Goal: Obtain resource: Download file/media

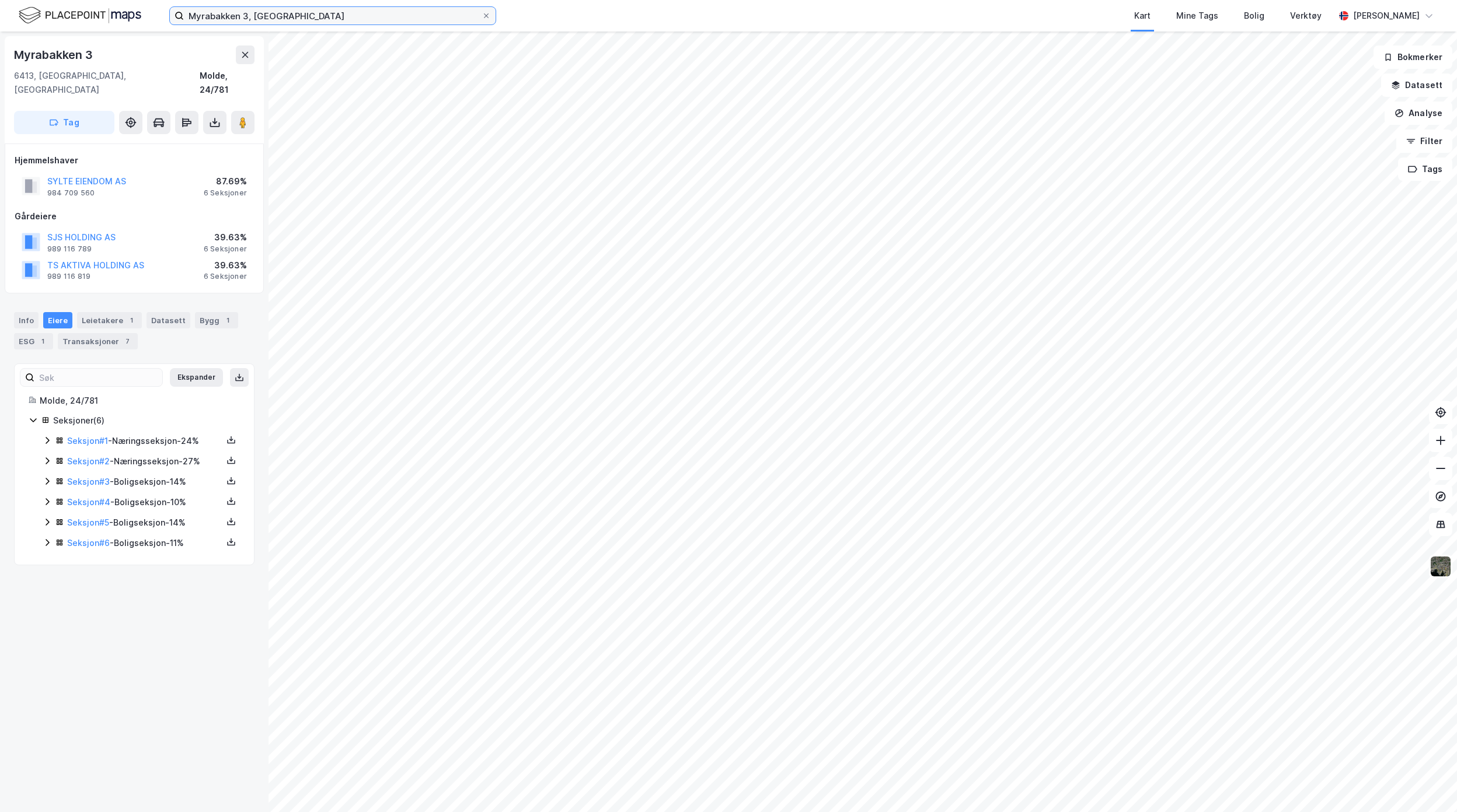
drag, startPoint x: 133, startPoint y: 7, endPoint x: 54, endPoint y: 1, distance: 79.2
click at [63, 1] on div "Myrabakken 3, Molde Kart Mine Tags Bolig Verktøy [PERSON_NAME]" at bounding box center [728, 16] width 1457 height 31
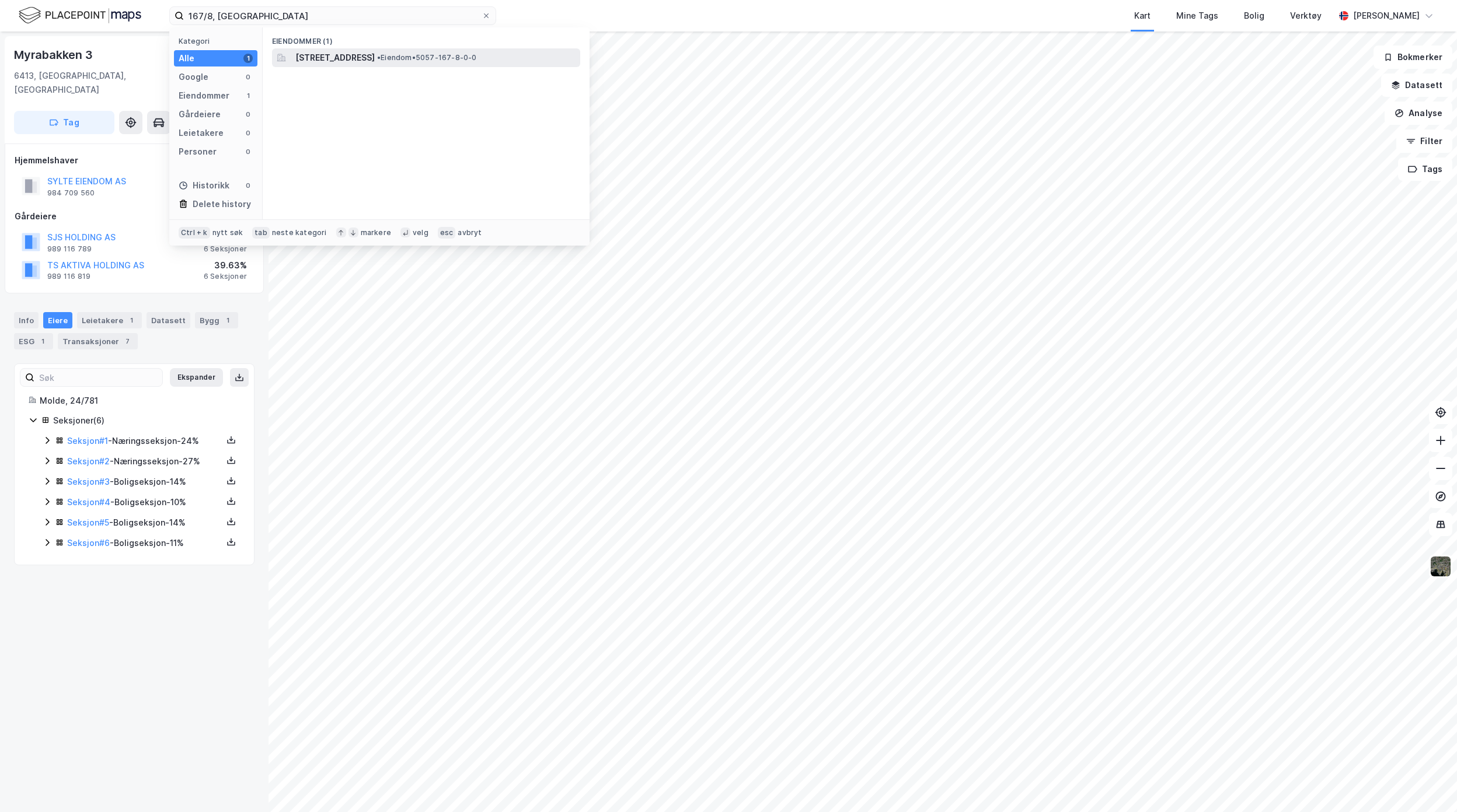
click at [374, 63] on span "[STREET_ADDRESS]" at bounding box center [334, 57] width 79 height 14
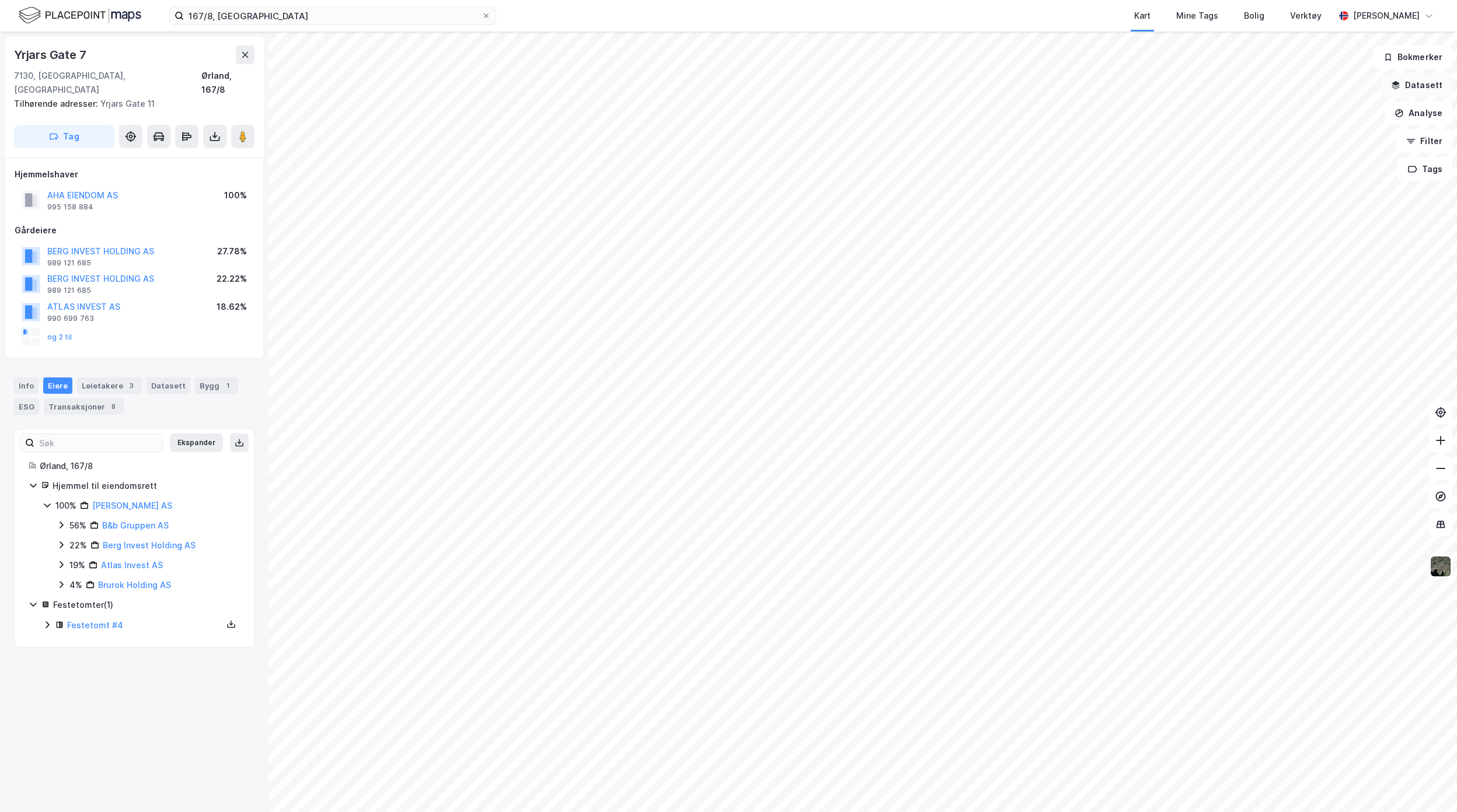
click at [1428, 89] on button "Datasett" at bounding box center [1416, 85] width 71 height 23
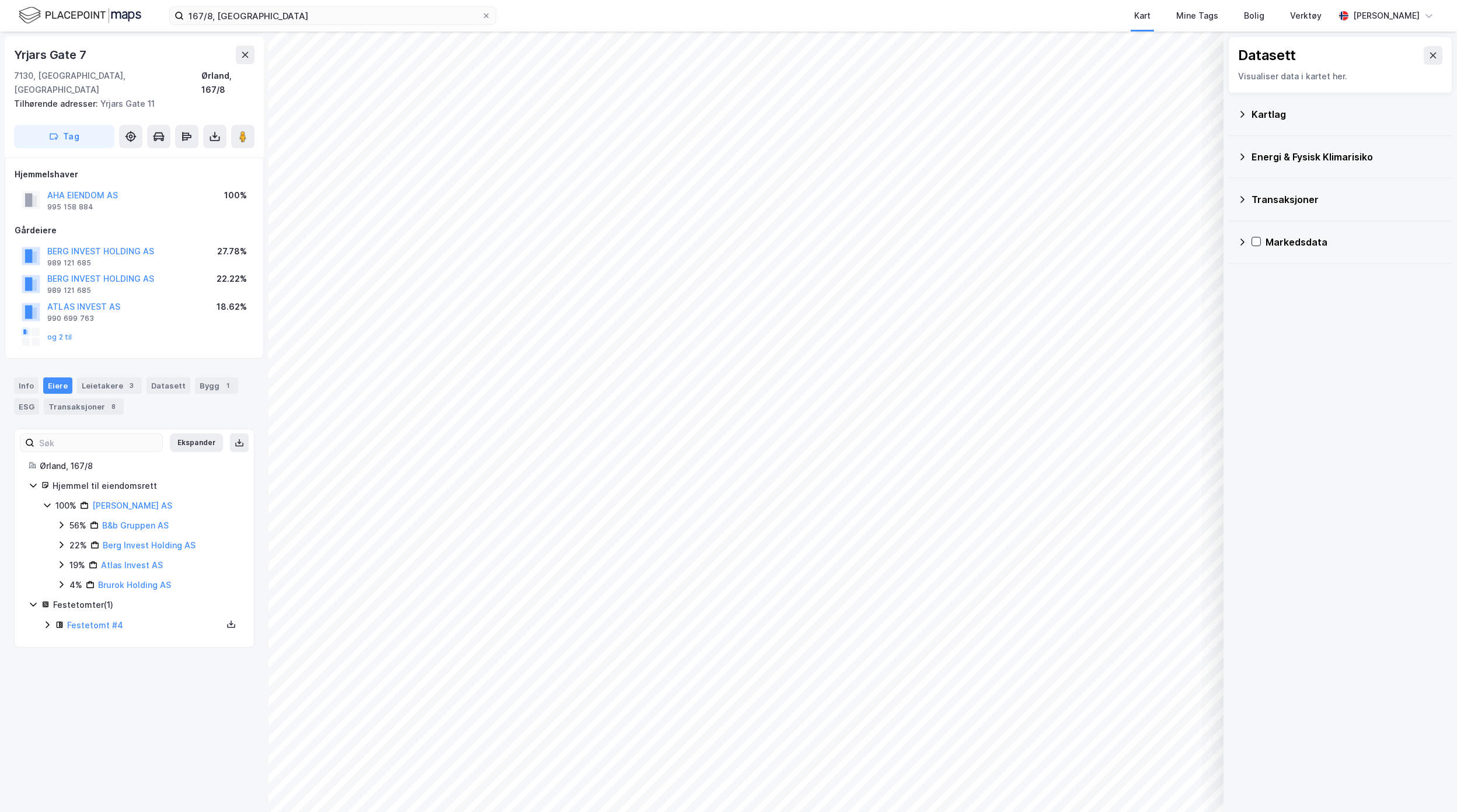
click at [1295, 116] on div "Kartlag" at bounding box center [1347, 115] width 191 height 14
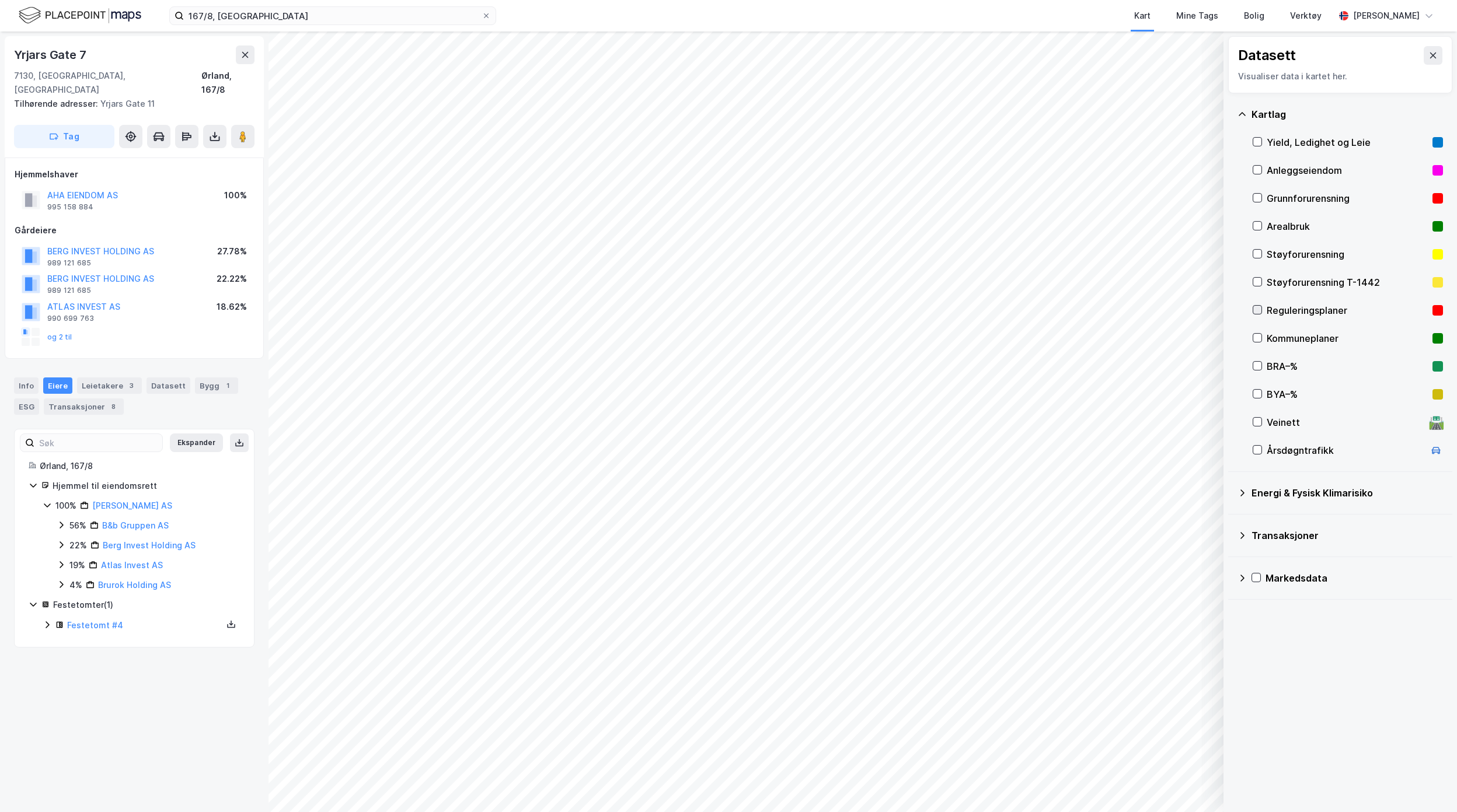
click at [1259, 311] on icon at bounding box center [1256, 309] width 8 height 8
click at [28, 378] on div "Info" at bounding box center [26, 386] width 24 height 17
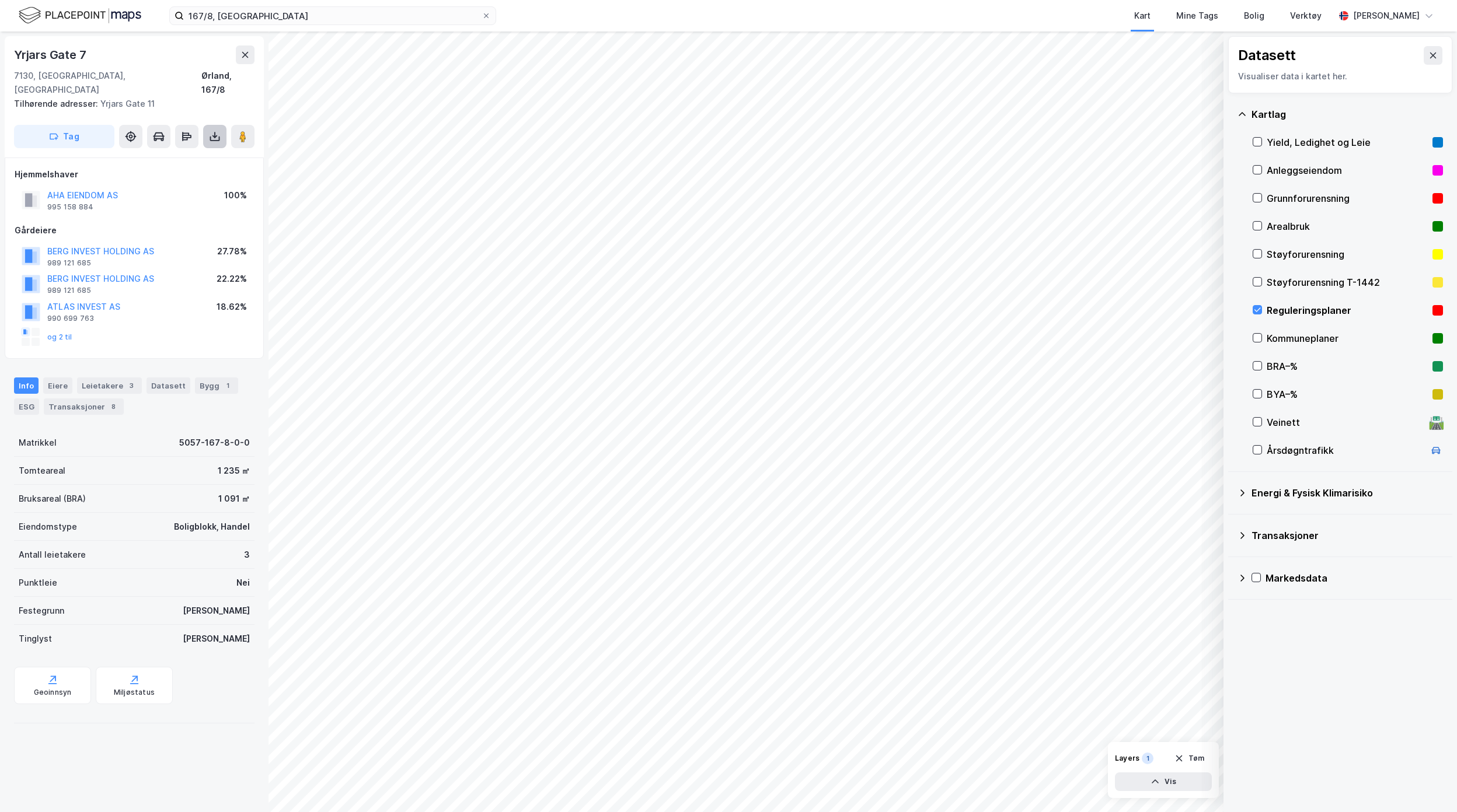
click at [218, 130] on icon at bounding box center [214, 135] width 11 height 11
click at [191, 155] on div "Last ned grunnbok" at bounding box center [157, 160] width 68 height 10
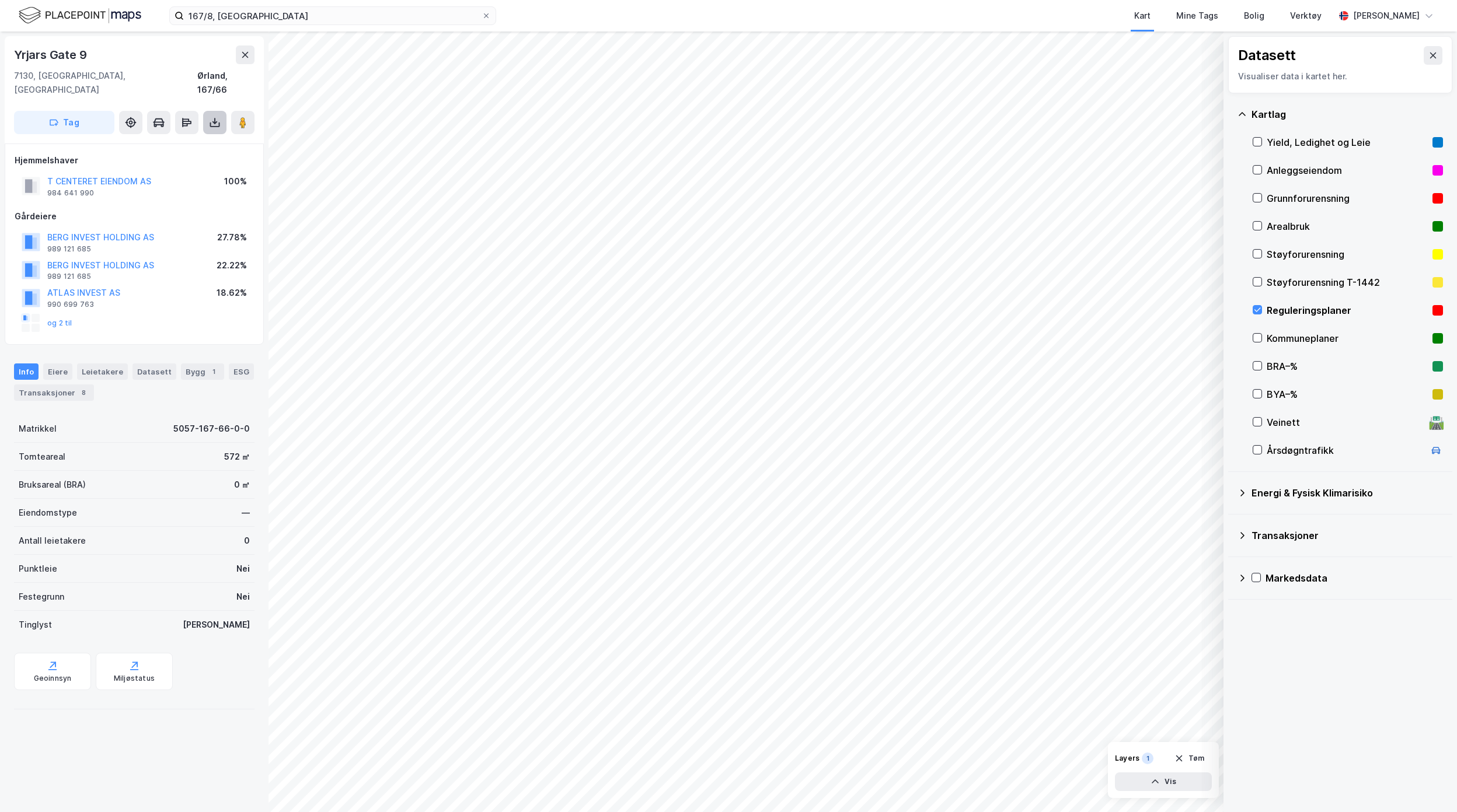
click at [220, 116] on icon at bounding box center [214, 122] width 11 height 11
click at [211, 136] on div "Last ned grunnbok" at bounding box center [164, 145] width 124 height 18
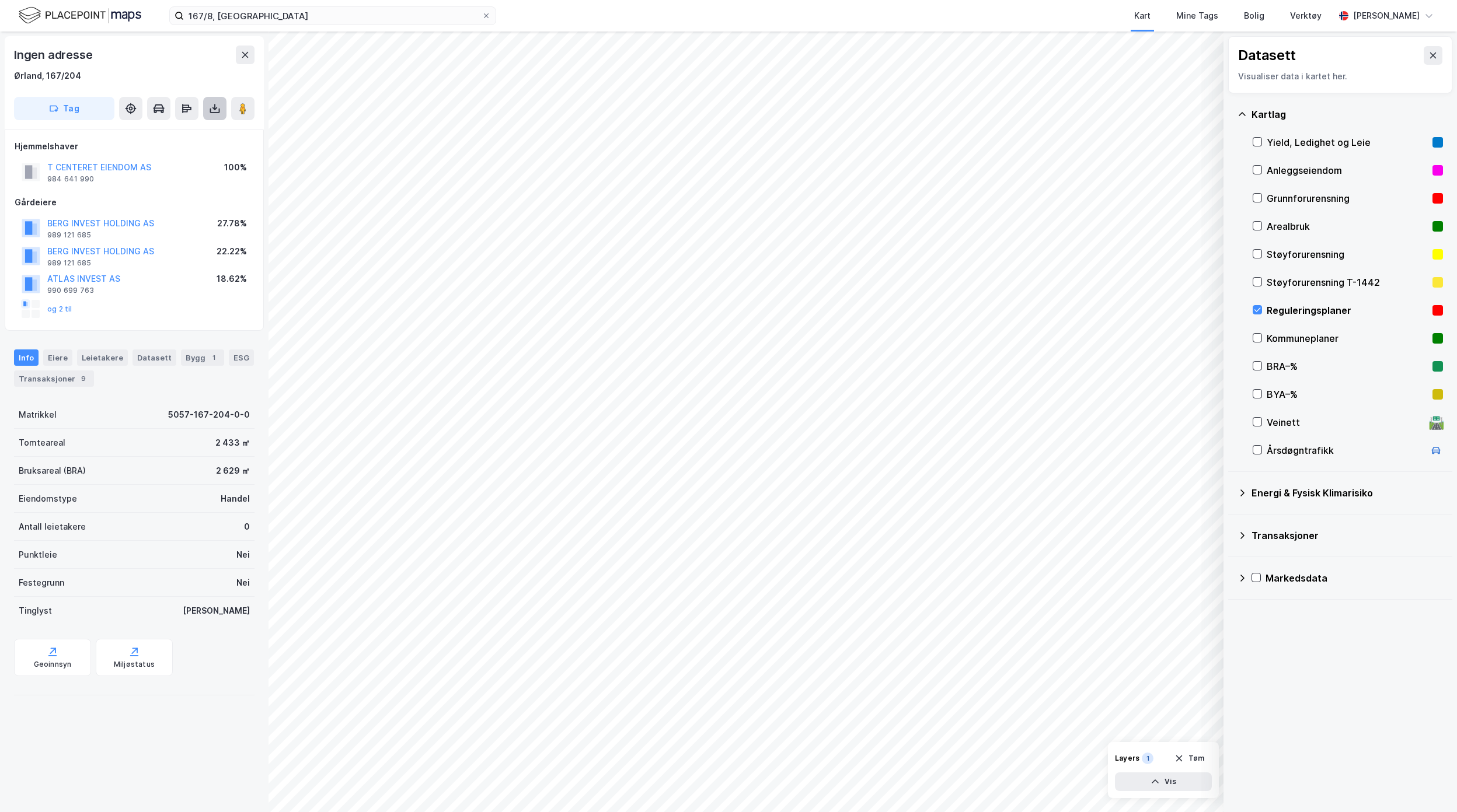
click at [210, 110] on icon at bounding box center [215, 110] width 10 height 4
click at [217, 138] on div "Last ned grunnbok" at bounding box center [164, 131] width 124 height 18
click at [221, 109] on button at bounding box center [215, 109] width 23 height 23
click at [162, 134] on div "Last ned grunnbok" at bounding box center [157, 131] width 68 height 10
click at [213, 102] on icon at bounding box center [214, 108] width 11 height 11
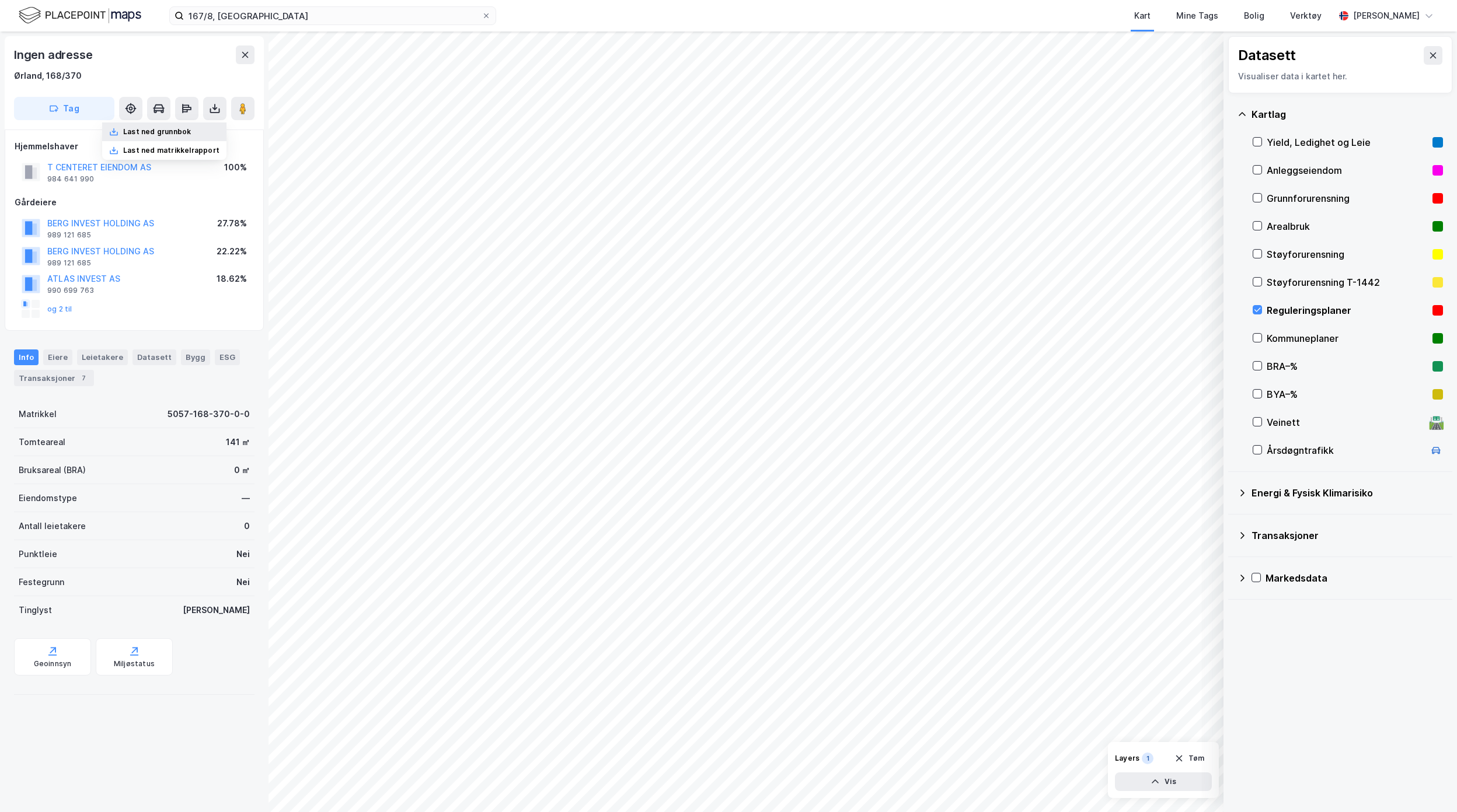
click at [176, 127] on div "Last ned grunnbok" at bounding box center [157, 131] width 68 height 10
click at [211, 105] on icon at bounding box center [214, 108] width 11 height 11
click at [166, 129] on div "Last ned grunnbok" at bounding box center [157, 131] width 68 height 10
click at [214, 111] on icon at bounding box center [214, 108] width 11 height 11
click at [209, 136] on div "Last ned grunnbok" at bounding box center [164, 131] width 124 height 18
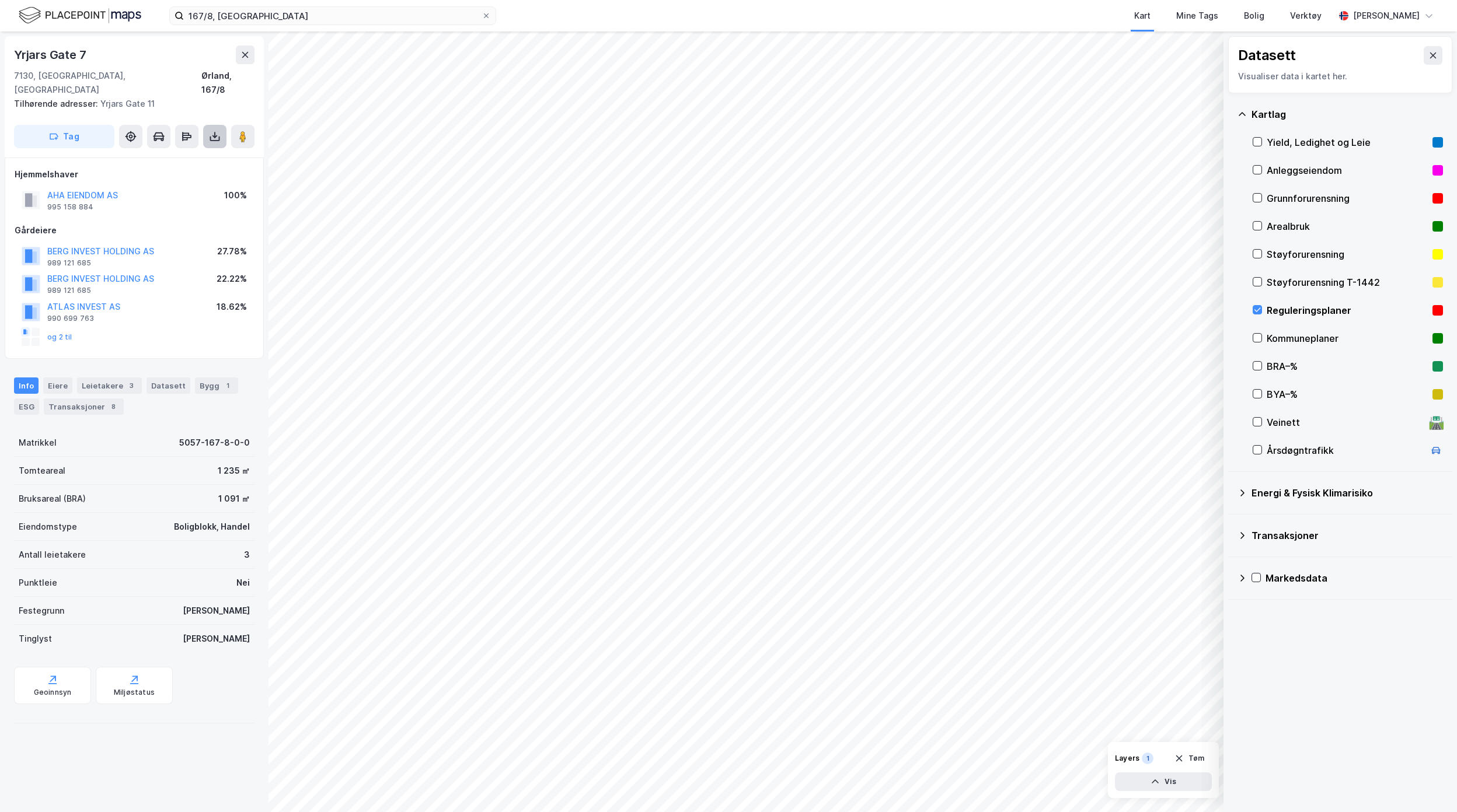
click at [209, 130] on icon at bounding box center [214, 135] width 11 height 11
click at [118, 155] on icon at bounding box center [114, 160] width 10 height 10
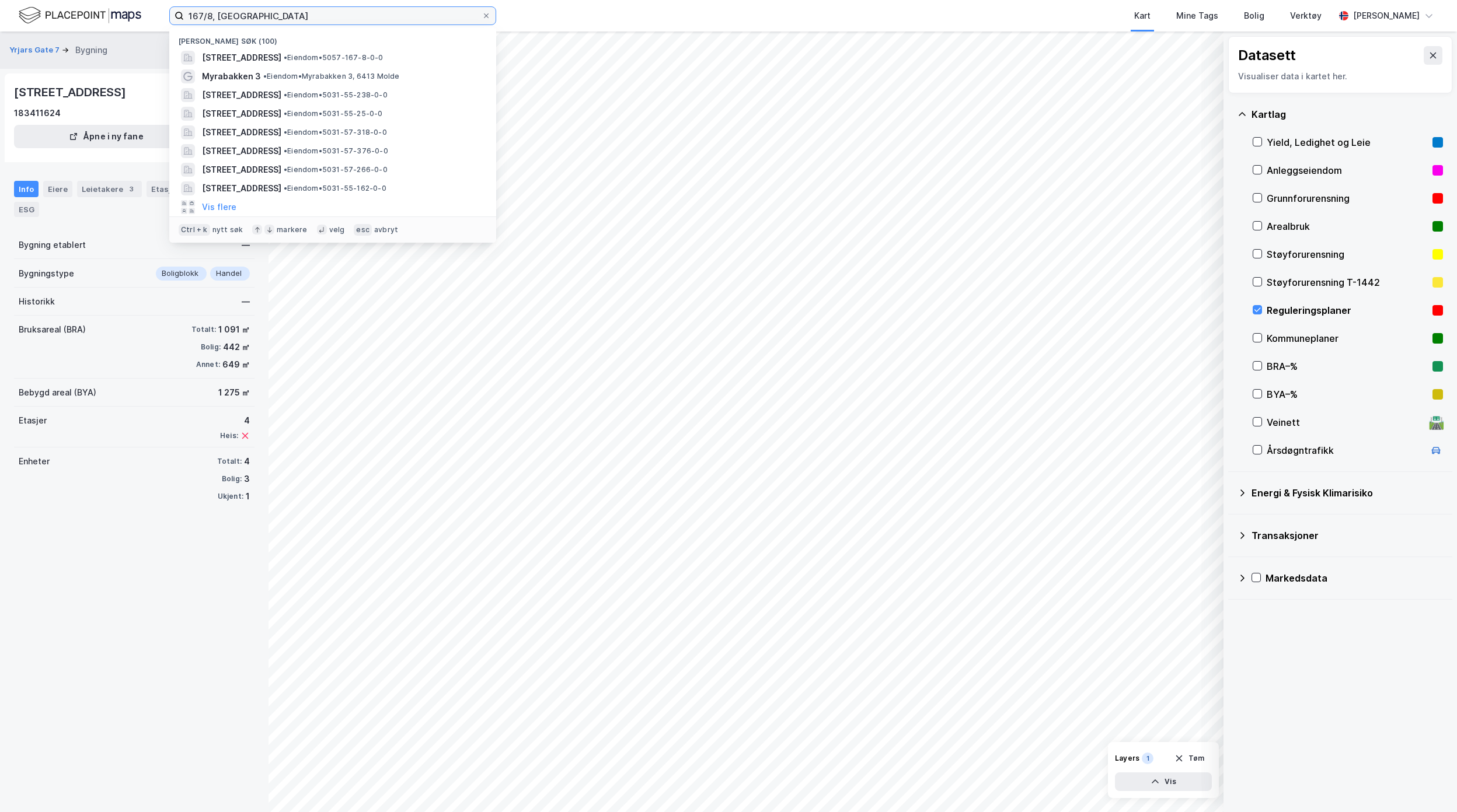
click at [214, 17] on input "167/8, [GEOGRAPHIC_DATA]" at bounding box center [333, 16] width 298 height 17
type input "167/8/4, Ørland"
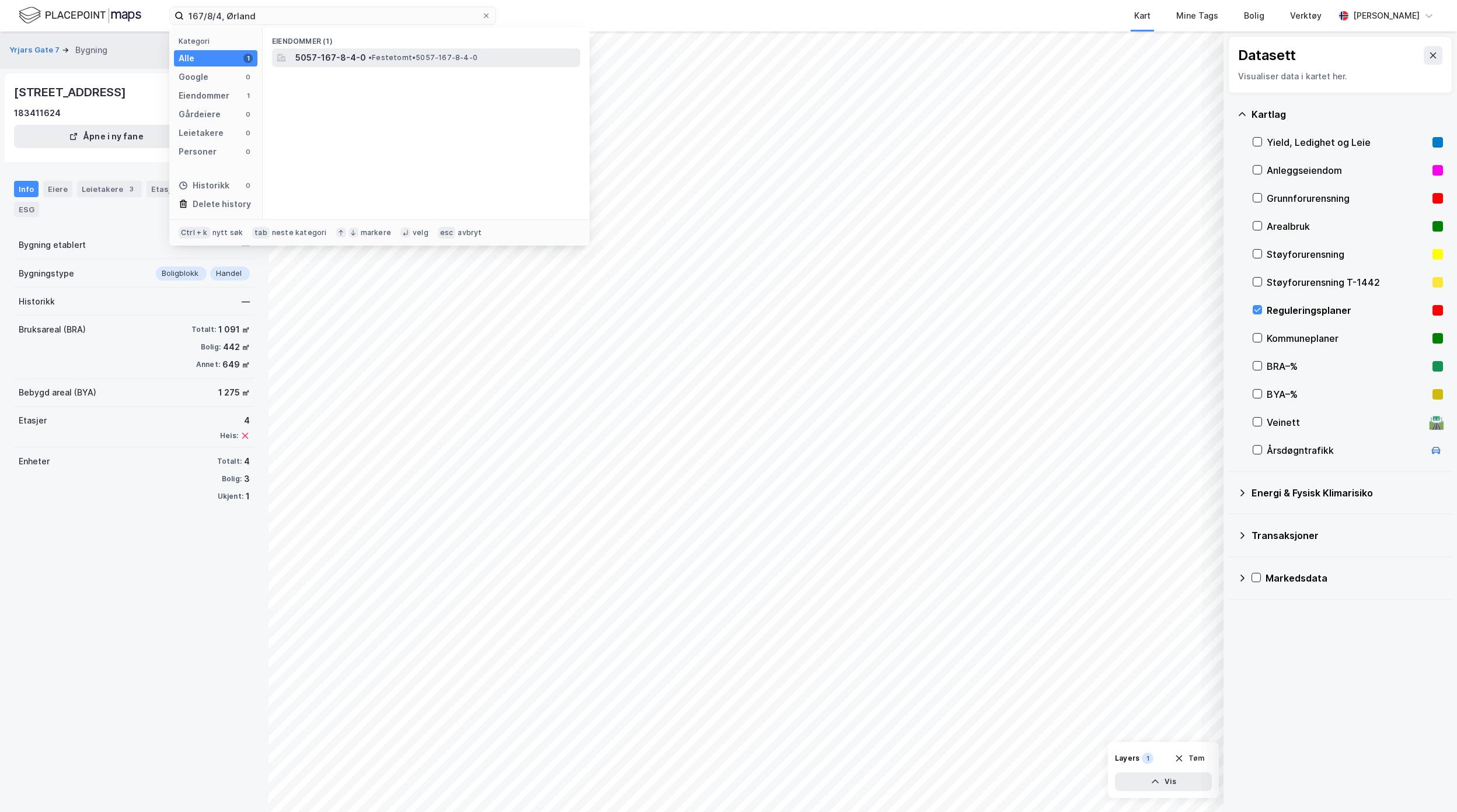
click at [402, 55] on span "• Festetomt • 5057-167-8-4-0" at bounding box center [423, 57] width 109 height 10
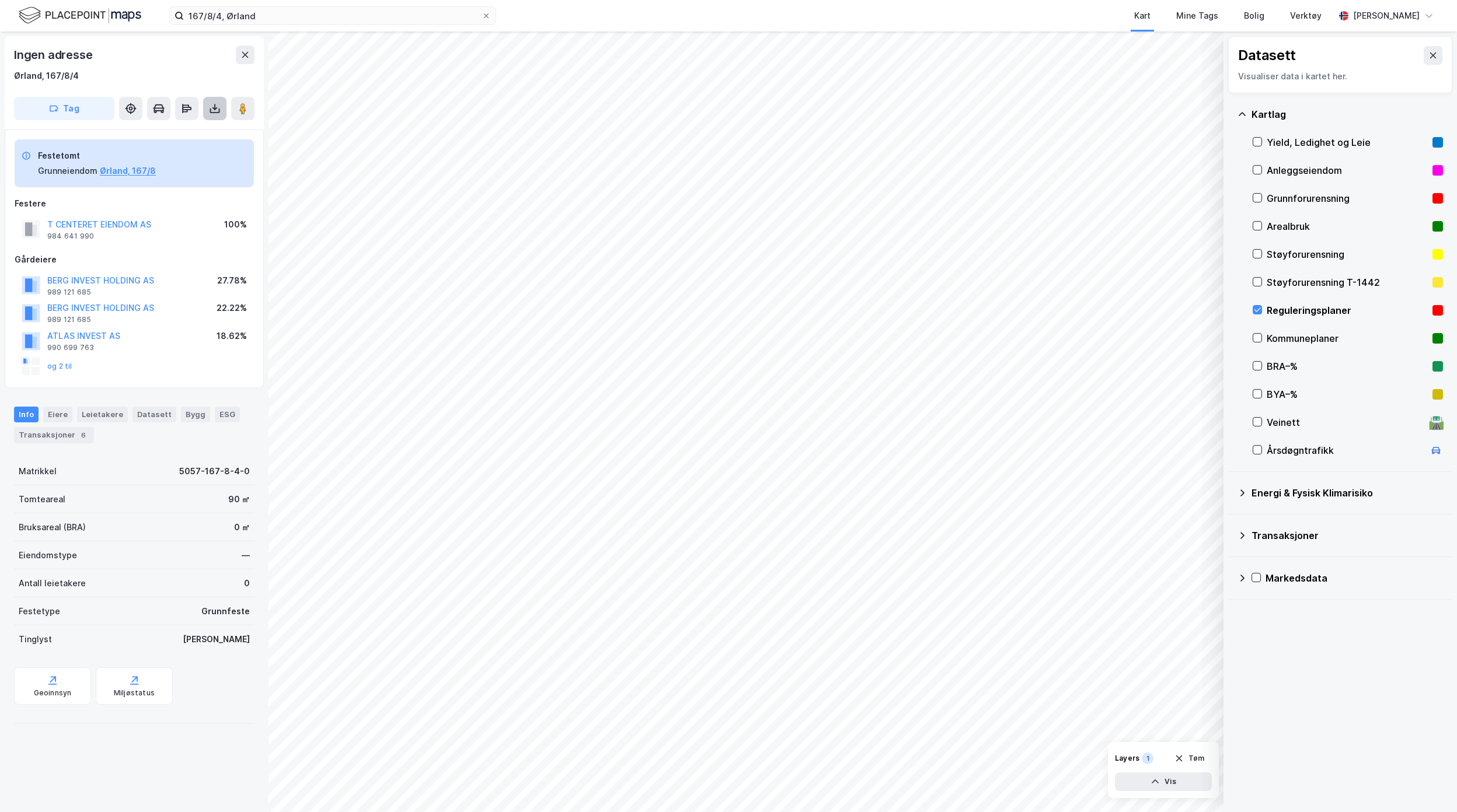
click at [214, 106] on icon at bounding box center [214, 108] width 11 height 11
click at [203, 135] on div "Last ned grunnbok" at bounding box center [164, 131] width 124 height 18
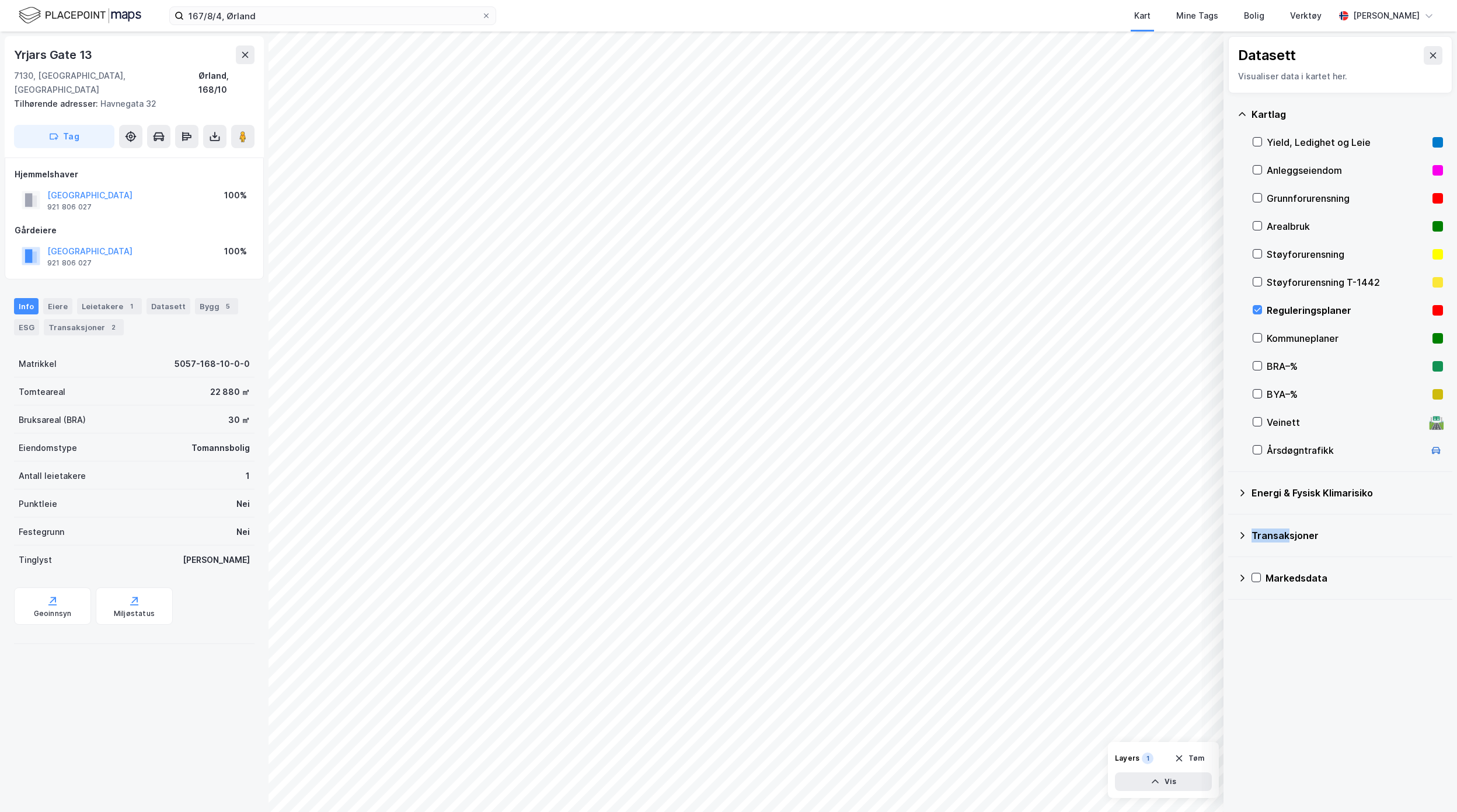
click at [1032, 493] on div "Datasett Visualiser data i kartet her. [GEOGRAPHIC_DATA], [GEOGRAPHIC_DATA] og …" at bounding box center [728, 421] width 1457 height 781
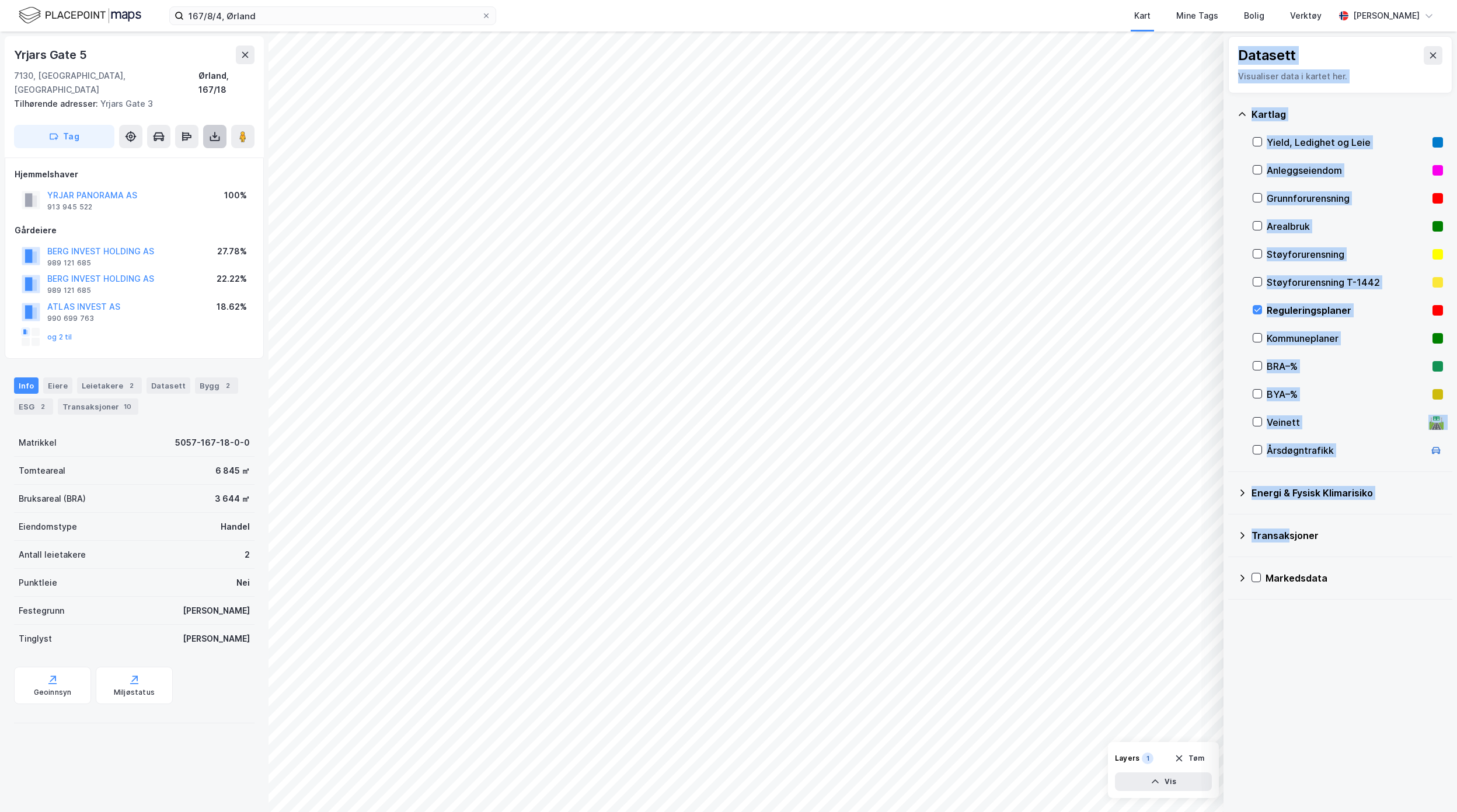
click at [212, 130] on icon at bounding box center [214, 135] width 11 height 11
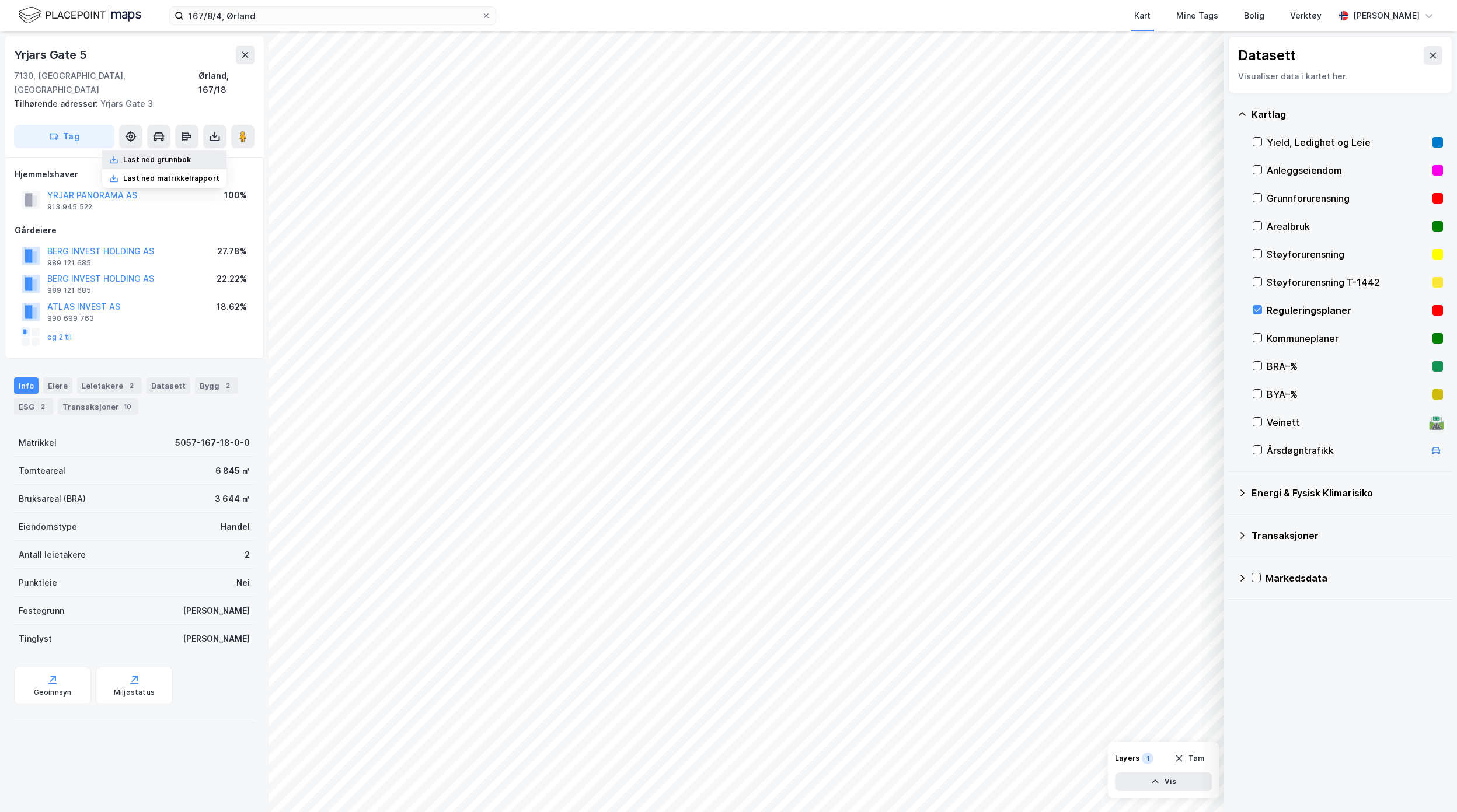
click at [200, 150] on div "Last ned grunnbok" at bounding box center [164, 159] width 124 height 18
